Goal: Consume media (video, audio): Consume media (video, audio)

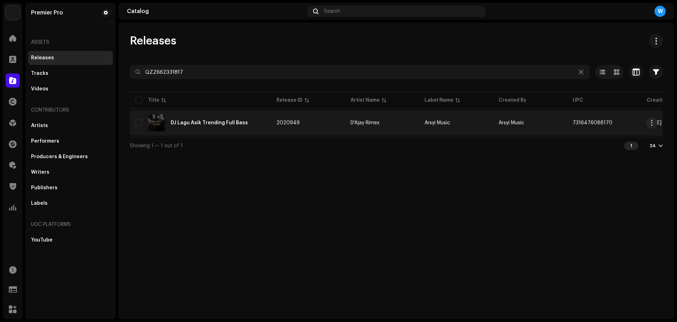
type input "QZZ662331817"
click at [226, 112] on td "DJ Lagu Asik Trending Full Bass" at bounding box center [200, 122] width 141 height 25
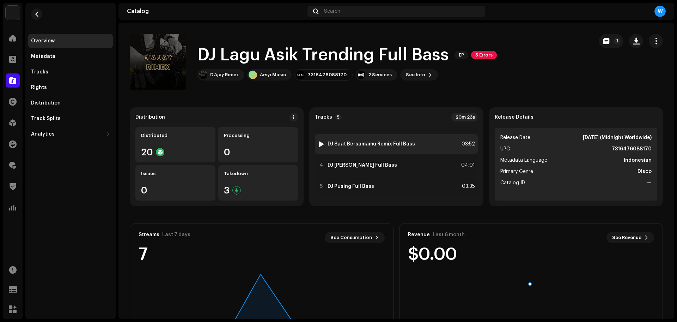
scroll to position [37, 0]
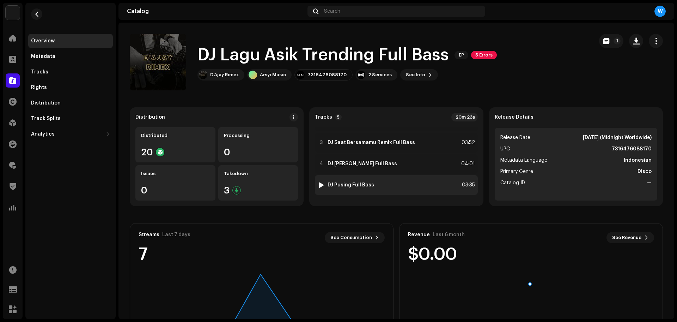
click at [321, 187] on div at bounding box center [321, 185] width 5 height 6
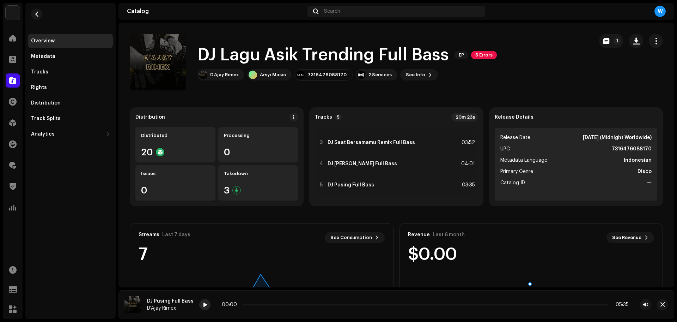
click at [203, 304] on span at bounding box center [205, 305] width 4 height 6
click at [205, 305] on span at bounding box center [205, 305] width 4 height 6
click at [662, 303] on span "button" at bounding box center [663, 305] width 5 height 6
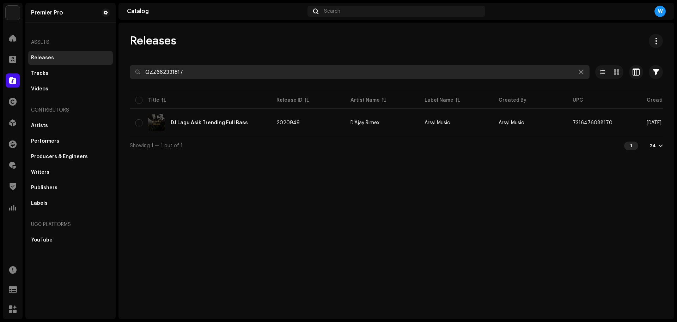
click at [193, 72] on input "QZZ662331817" at bounding box center [360, 72] width 460 height 14
paste input "2535"
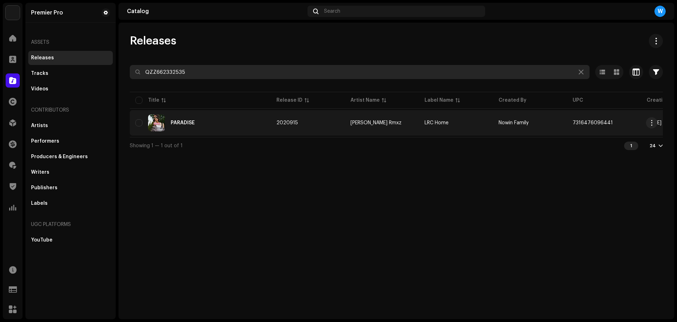
type input "QZZ662332535"
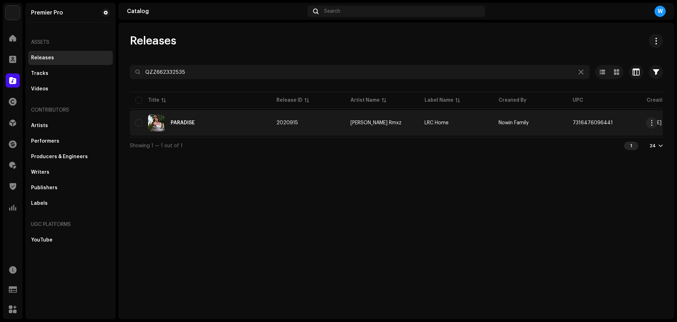
click at [230, 118] on div "PARADISE" at bounding box center [200, 122] width 130 height 17
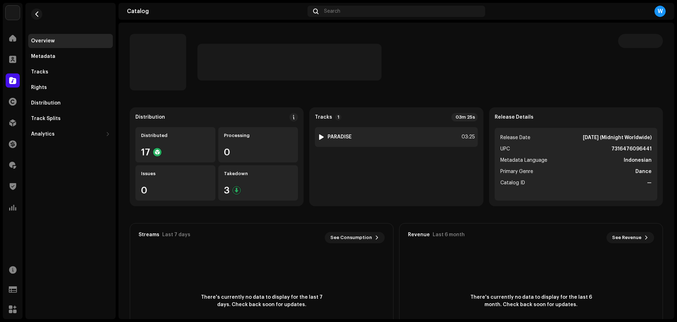
click at [320, 138] on div at bounding box center [321, 137] width 5 height 6
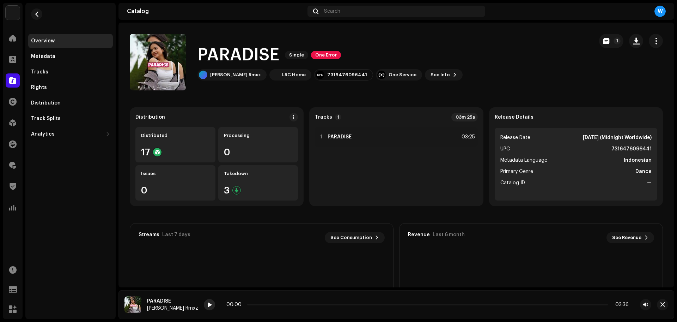
click at [204, 305] on div at bounding box center [209, 304] width 11 height 11
click at [204, 300] on div at bounding box center [209, 304] width 11 height 11
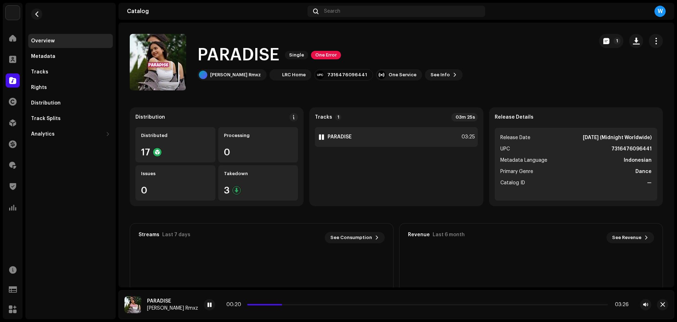
click at [344, 144] on div "1 PARADISE 03:25" at bounding box center [396, 137] width 163 height 20
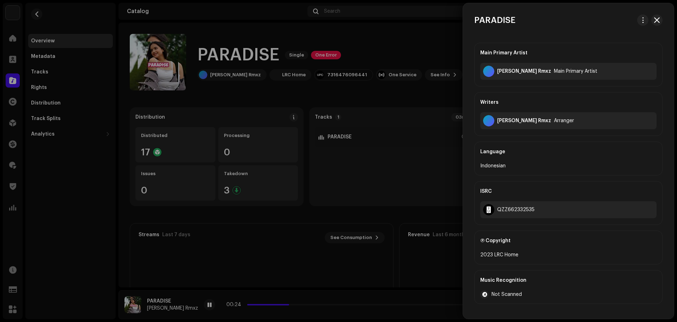
click at [382, 175] on div at bounding box center [338, 161] width 677 height 322
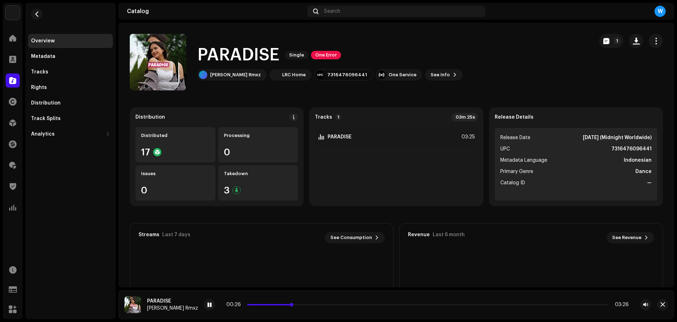
click at [316, 305] on p-slider at bounding box center [427, 304] width 361 height 1
click at [287, 269] on div "There's currently no data to display for the last 7 days. Check back soon for u…" at bounding box center [261, 300] width 263 height 99
drag, startPoint x: 298, startPoint y: 223, endPoint x: 281, endPoint y: 207, distance: 23.4
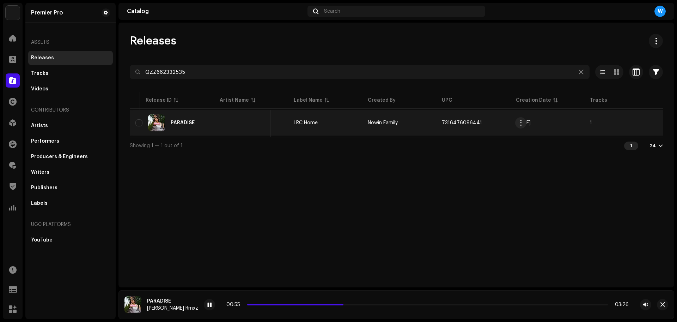
scroll to position [0, 200]
click at [205, 123] on div "PARADISE" at bounding box center [200, 122] width 130 height 17
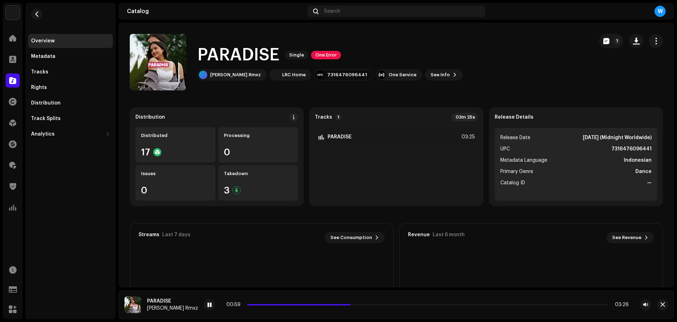
drag, startPoint x: 386, startPoint y: 190, endPoint x: 392, endPoint y: 168, distance: 22.4
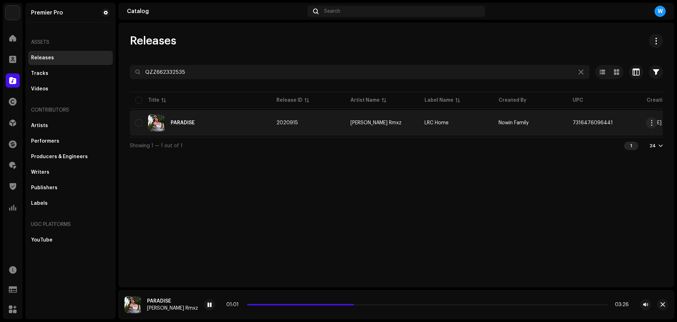
click at [229, 127] on div "PARADISE" at bounding box center [200, 122] width 130 height 17
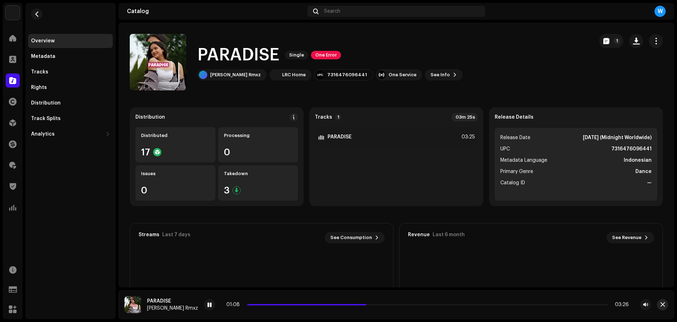
click at [661, 304] on span "button" at bounding box center [663, 305] width 5 height 6
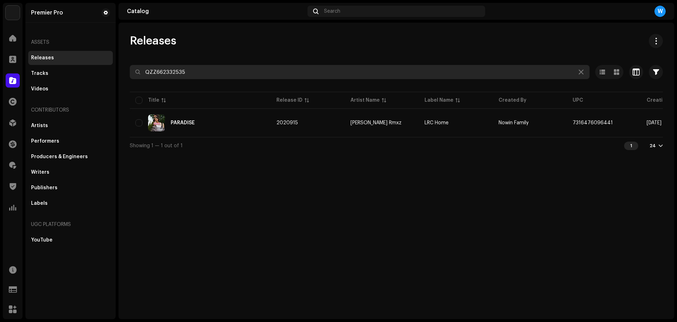
click at [203, 69] on input "QZZ662332535" at bounding box center [360, 72] width 460 height 14
paste input "6"
paste input "71"
paste input "3616"
type input "QZZ662333616"
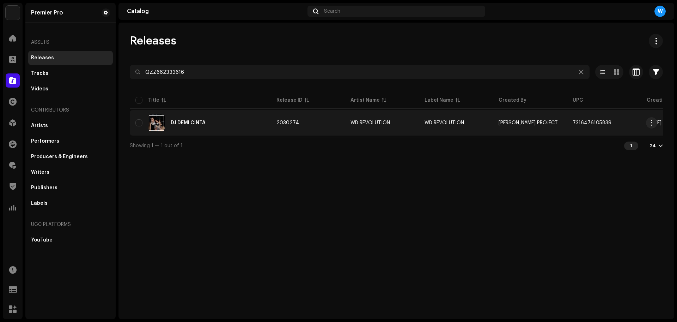
click at [193, 129] on div "DJ DEMI CINTA" at bounding box center [200, 122] width 130 height 17
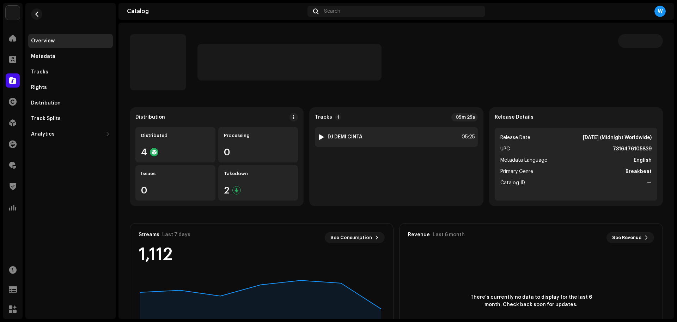
click at [321, 136] on div at bounding box center [321, 137] width 5 height 6
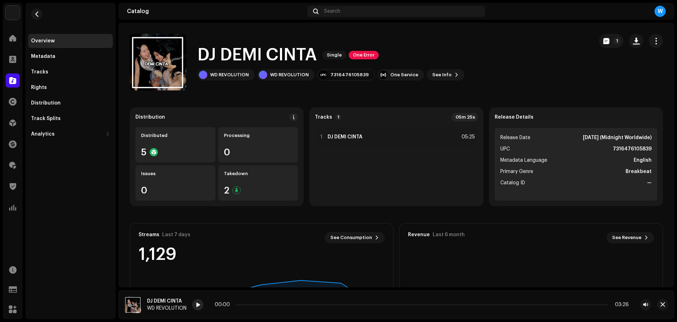
click at [195, 306] on div at bounding box center [197, 304] width 11 height 11
click at [254, 304] on p-slider at bounding box center [422, 304] width 372 height 1
click at [662, 305] on span "button" at bounding box center [663, 305] width 5 height 6
